Goal: Task Accomplishment & Management: Manage account settings

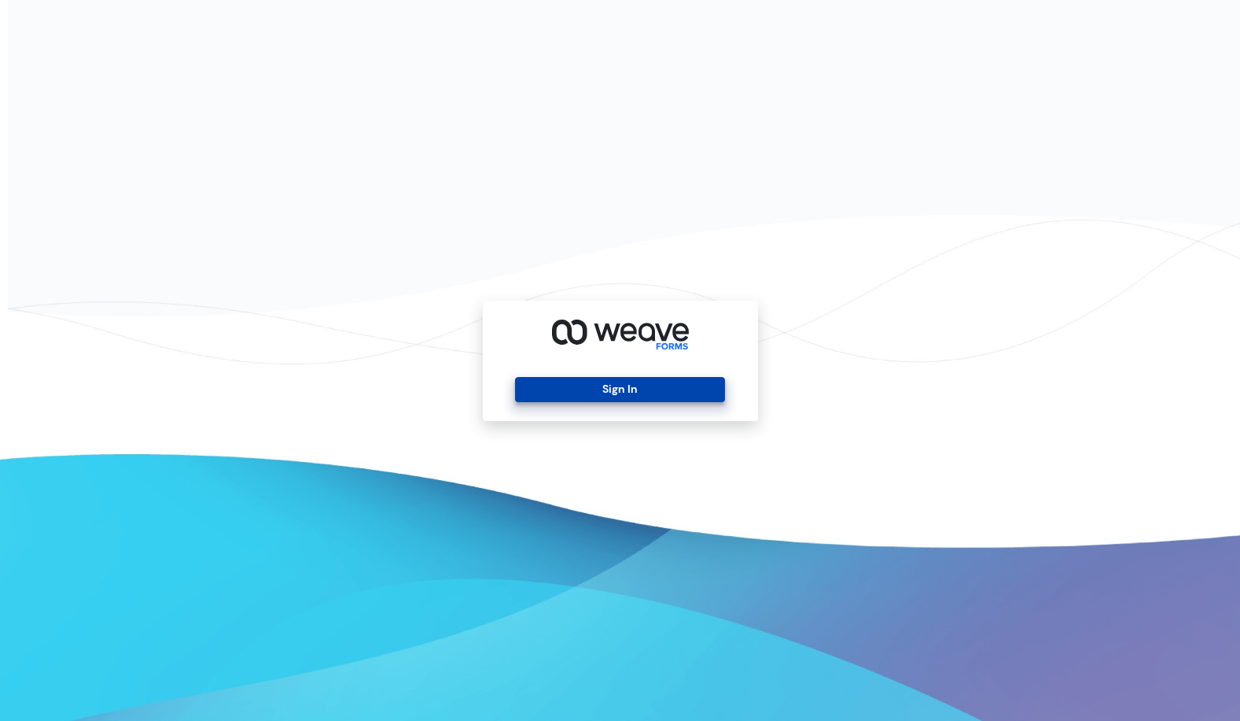
click at [565, 378] on button "Sign In" at bounding box center [620, 389] width 210 height 25
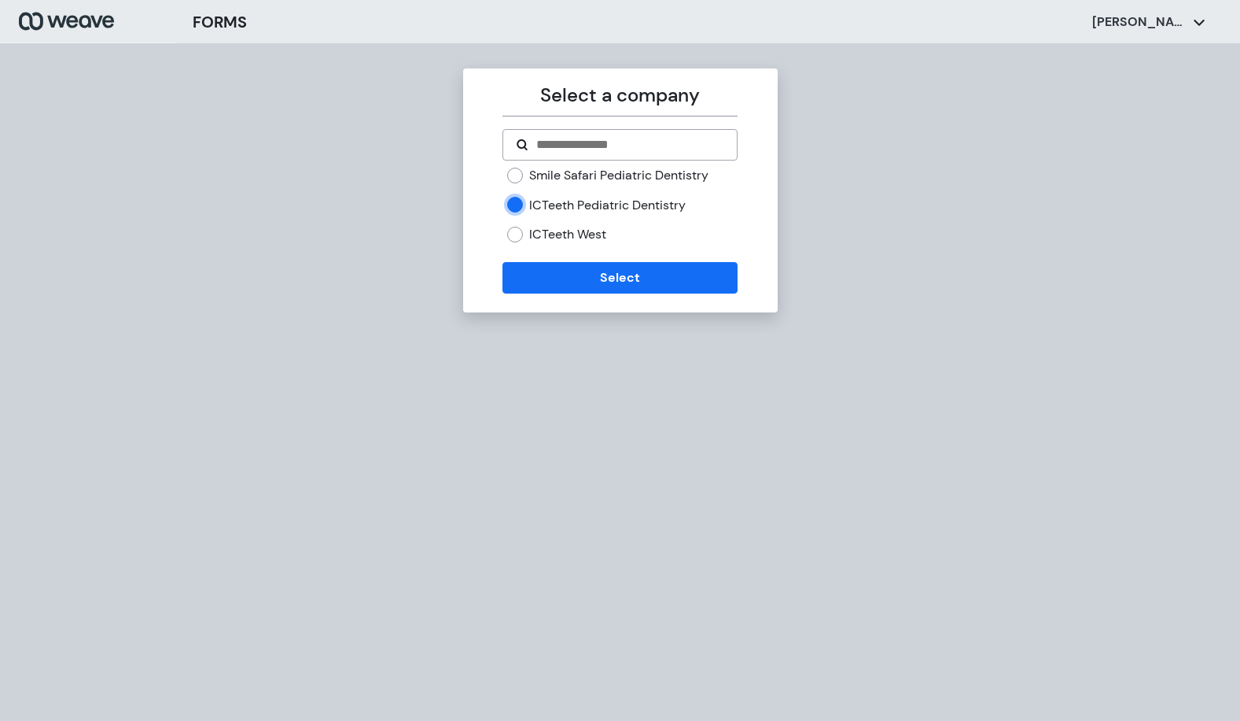
click at [591, 293] on div "Select a company Smile Safari Pediatric Dentistry ICTeeth Pediatric Dentistry I…" at bounding box center [620, 190] width 315 height 244
click at [599, 262] on button "Select" at bounding box center [620, 277] width 235 height 31
